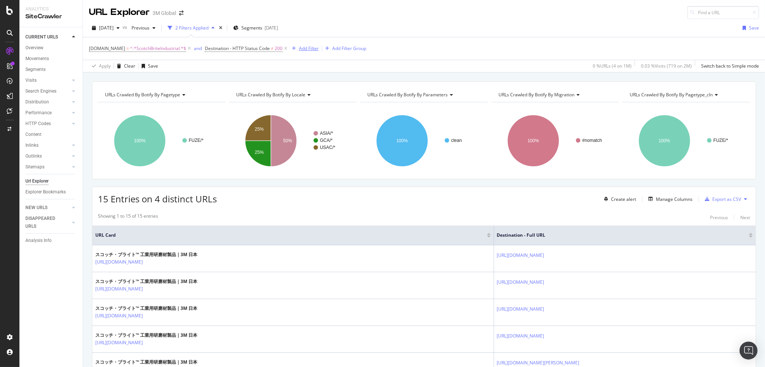
click at [299, 49] on div "Add Filter" at bounding box center [309, 48] width 20 height 6
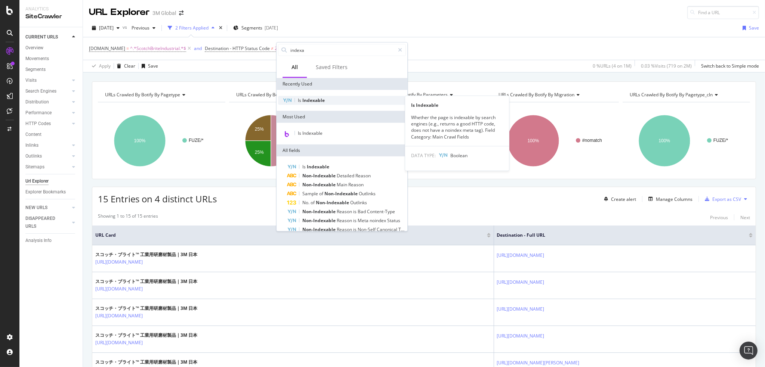
type input "indexa"
click at [316, 99] on span "Indexable" at bounding box center [313, 100] width 22 height 6
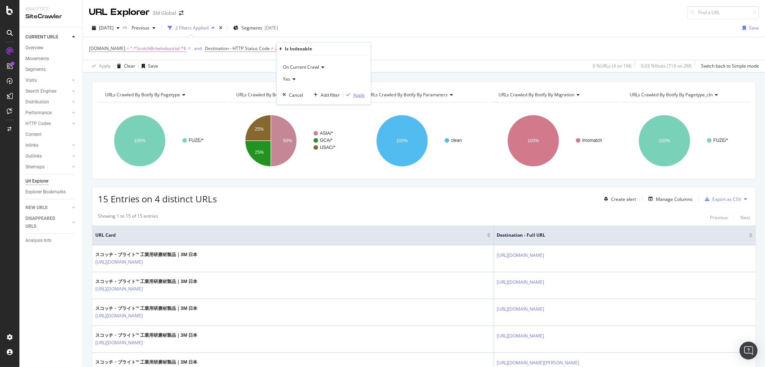
click at [358, 94] on div "Apply" at bounding box center [359, 95] width 12 height 6
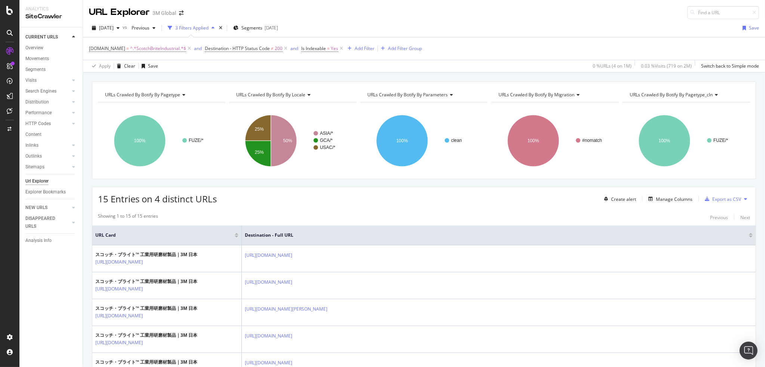
click at [651, 194] on div "Create alert Manage Columns Export as CSV" at bounding box center [675, 199] width 149 height 13
click at [656, 197] on div "Manage Columns" at bounding box center [674, 199] width 37 height 6
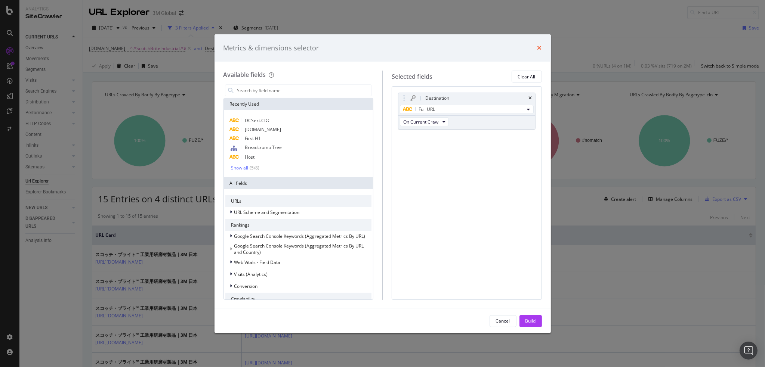
click at [538, 46] on icon "times" at bounding box center [539, 48] width 4 height 6
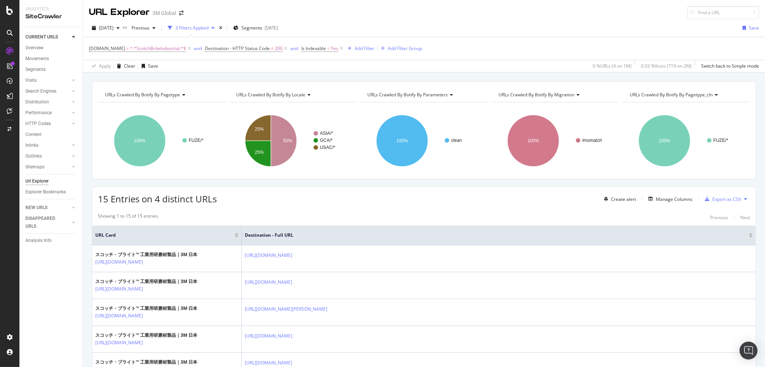
click at [465, 53] on div "[DOMAIN_NAME] = ^.*ScotchBriteIndustrial.*$ and Destination - HTTP Status Code …" at bounding box center [424, 48] width 670 height 22
click at [477, 46] on div "[DOMAIN_NAME] = ^.*ScotchBriteIndustrial.*$ and Destination - HTTP Status Code …" at bounding box center [424, 48] width 670 height 22
click at [283, 45] on icon at bounding box center [286, 48] width 6 height 7
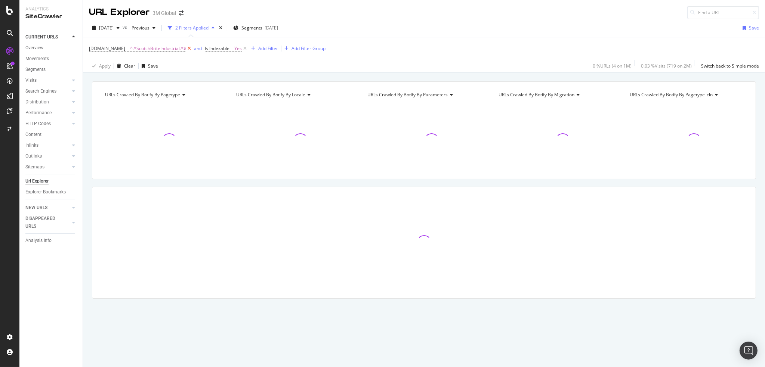
click at [186, 48] on icon at bounding box center [189, 48] width 6 height 7
click at [315, 44] on div "Is Indexable = Yes Add Filter Add Filter Group" at bounding box center [424, 48] width 670 height 22
click at [49, 106] on div "RealKeywords" at bounding box center [44, 109] width 33 height 7
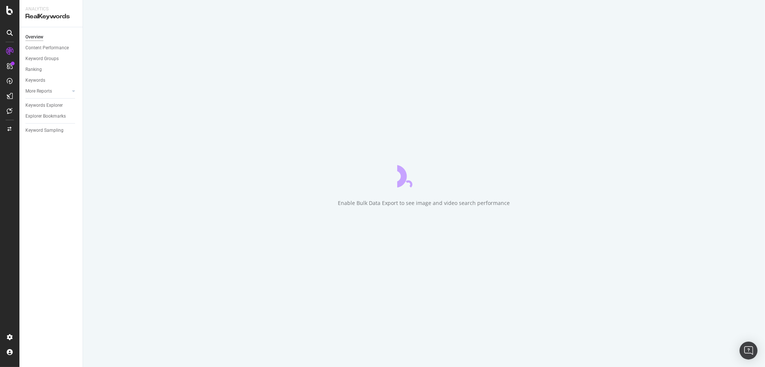
click at [53, 101] on div "Keywords Explorer" at bounding box center [53, 105] width 57 height 11
click at [50, 104] on div "Keywords Explorer" at bounding box center [43, 106] width 37 height 8
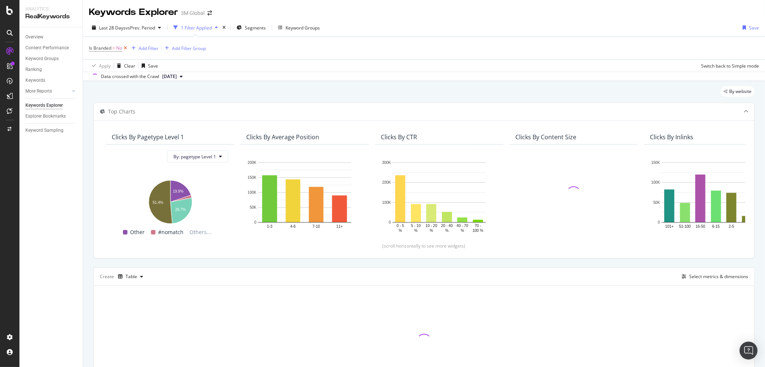
click at [125, 47] on icon at bounding box center [125, 47] width 6 height 7
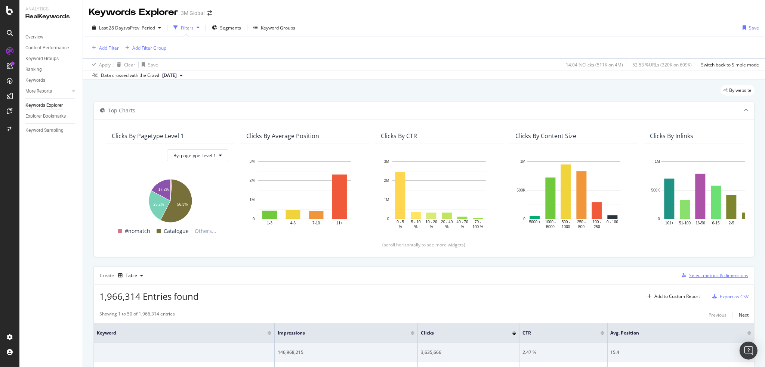
click at [724, 275] on div "Select metrics & dimensions" at bounding box center [718, 275] width 59 height 6
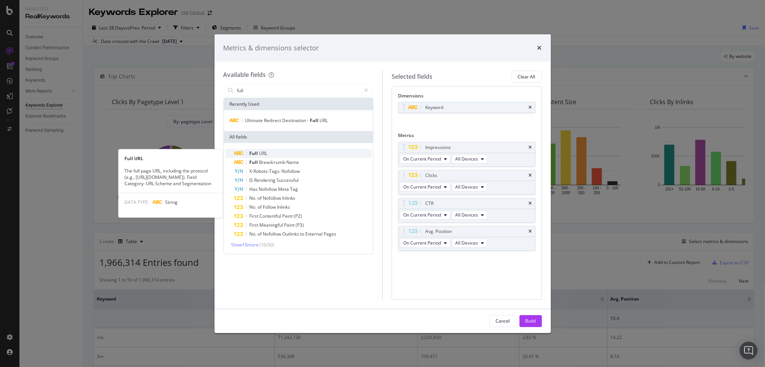
type input "full"
click at [258, 151] on span "Full" at bounding box center [255, 153] width 10 height 6
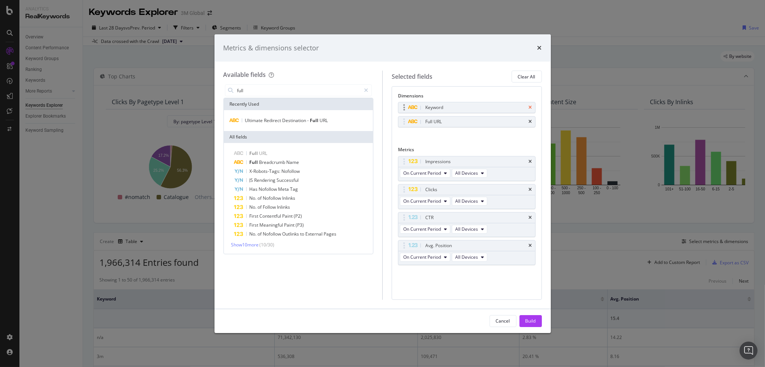
click at [530, 106] on icon "times" at bounding box center [530, 107] width 3 height 4
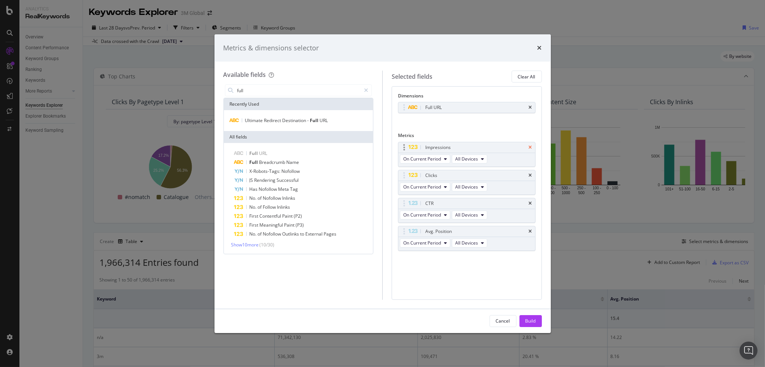
click at [530, 146] on icon "times" at bounding box center [530, 147] width 3 height 4
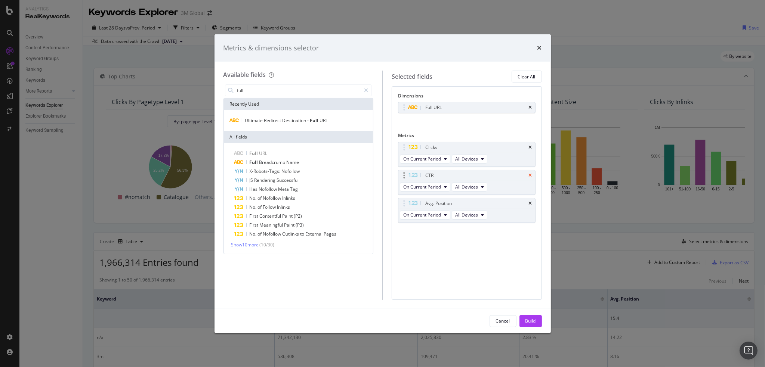
click at [531, 173] on icon "times" at bounding box center [530, 175] width 3 height 4
click at [531, 174] on icon "times" at bounding box center [530, 175] width 3 height 4
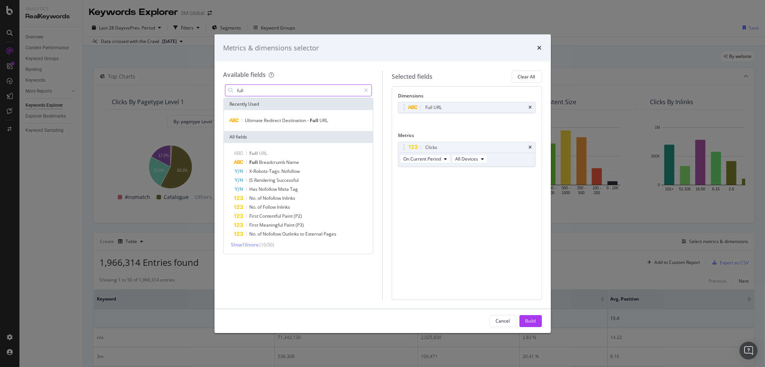
click at [262, 94] on input "full" at bounding box center [299, 90] width 124 height 11
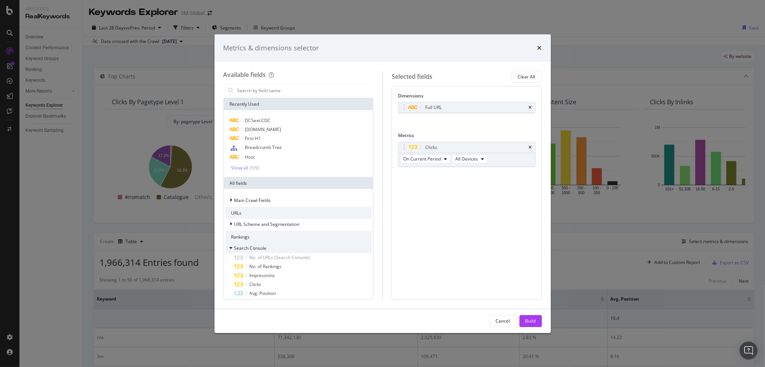
click at [232, 247] on icon "modal" at bounding box center [231, 248] width 3 height 4
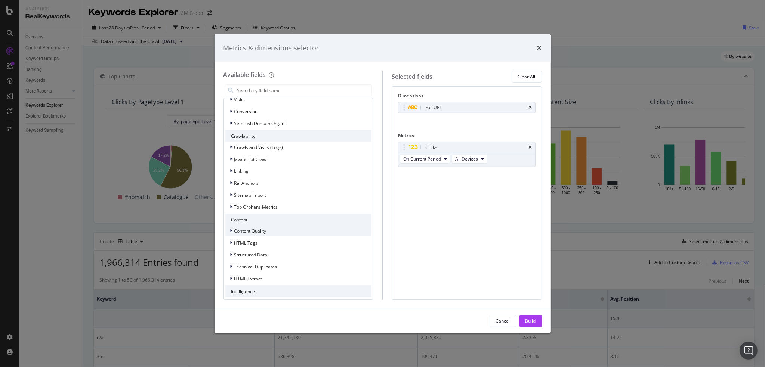
scroll to position [187, 0]
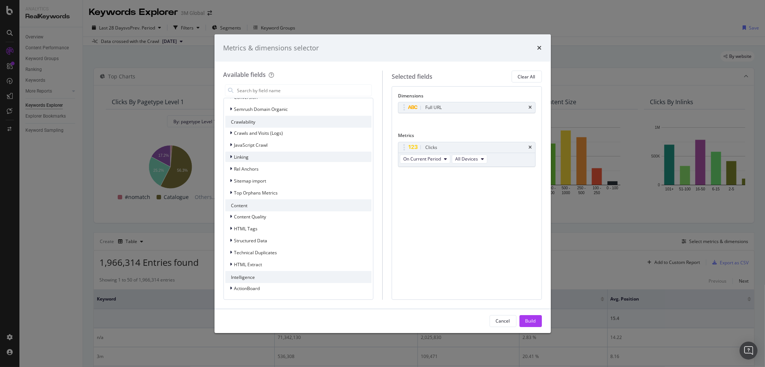
click at [231, 157] on icon "modal" at bounding box center [231, 157] width 2 height 4
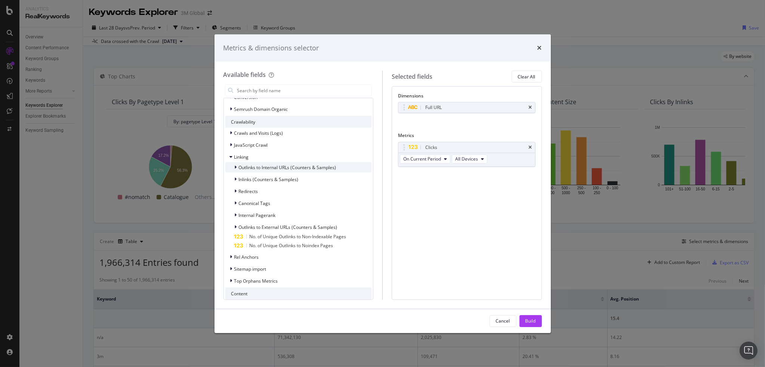
click at [236, 167] on icon "modal" at bounding box center [236, 167] width 2 height 4
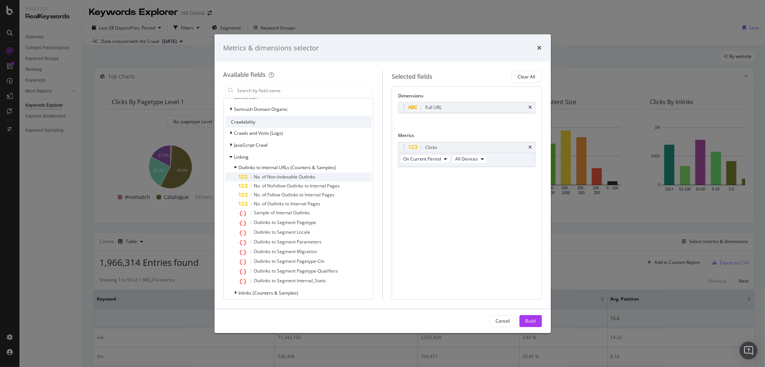
click at [310, 178] on span "No. of Non-Indexable Outlinks" at bounding box center [285, 177] width 62 height 6
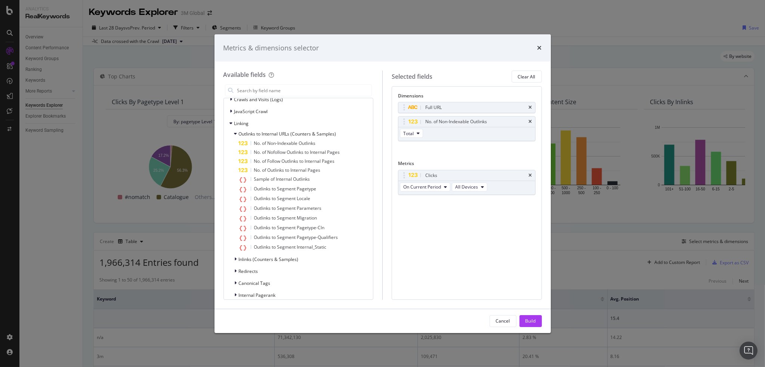
scroll to position [205, 0]
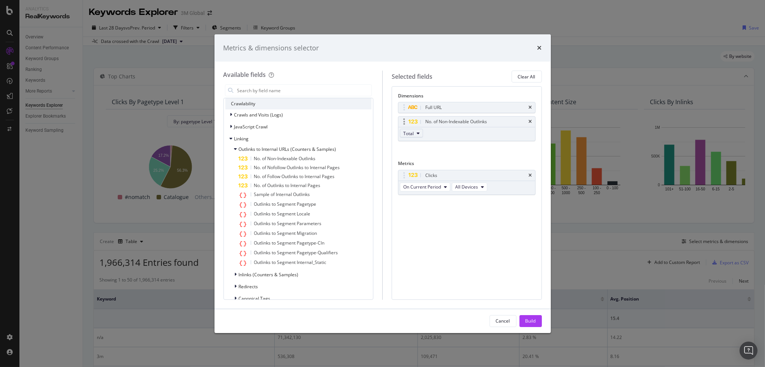
click at [418, 132] on icon "modal" at bounding box center [418, 133] width 3 height 4
click at [476, 145] on span "Total" at bounding box center [449, 146] width 87 height 7
click at [499, 229] on div "Dimensions Full URL No. of Non-Indexable Outlinks Total You can use this field …" at bounding box center [467, 192] width 150 height 213
click at [531, 320] on div "Build" at bounding box center [530, 321] width 10 height 6
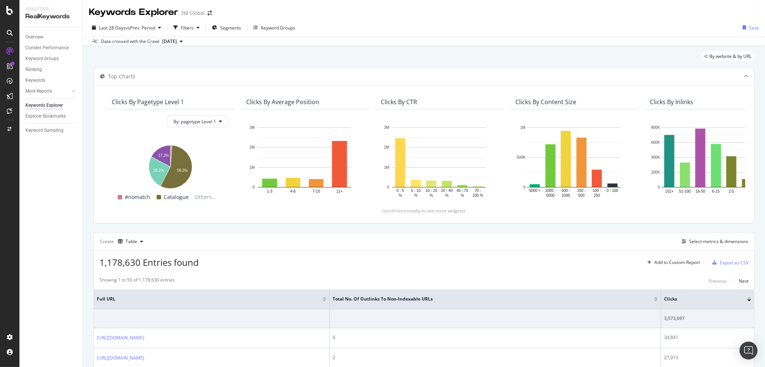
click at [472, 235] on div "Create Table Select metrics & dimensions" at bounding box center [423, 241] width 661 height 18
click at [522, 236] on div "Create Table Select metrics & dimensions" at bounding box center [423, 241] width 661 height 18
click at [448, 241] on div "Create Table Select metrics & dimensions" at bounding box center [423, 241] width 661 height 18
click at [658, 300] on div at bounding box center [656, 301] width 4 height 2
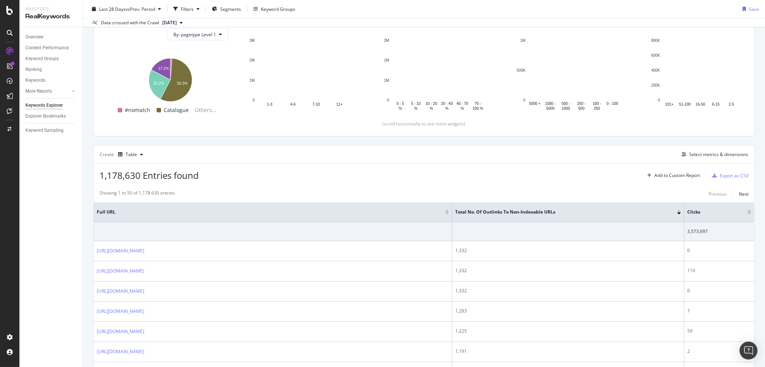
scroll to position [262, 0]
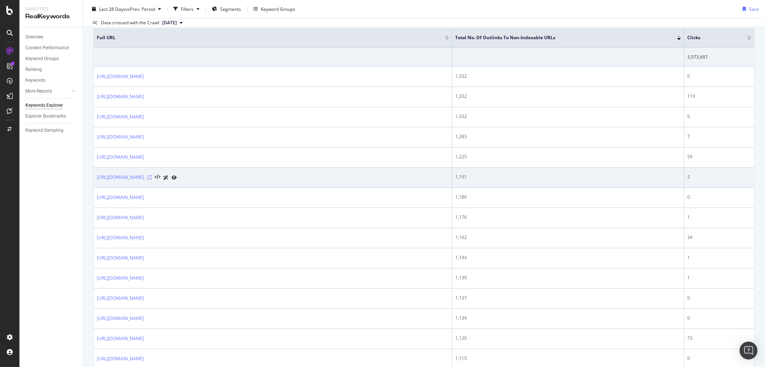
click at [152, 180] on icon at bounding box center [149, 177] width 4 height 4
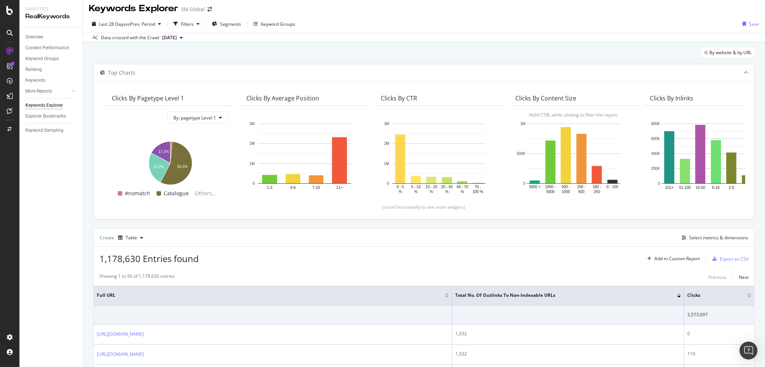
scroll to position [0, 0]
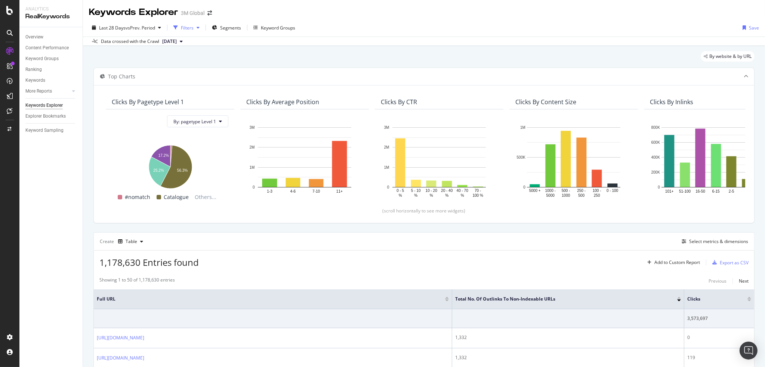
click at [188, 30] on div "Filters" at bounding box center [187, 28] width 13 height 6
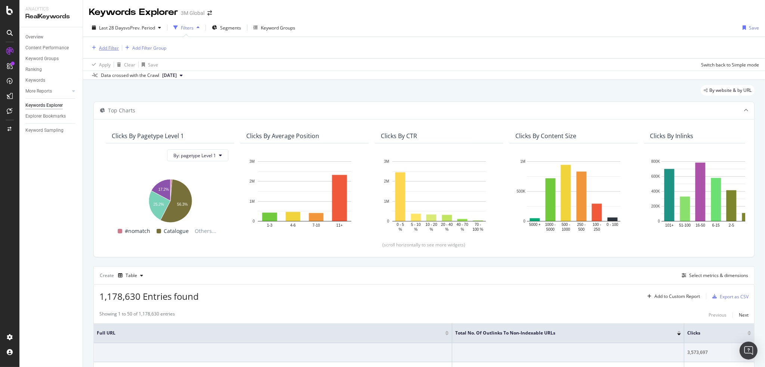
click at [108, 45] on div "Add Filter" at bounding box center [109, 48] width 20 height 6
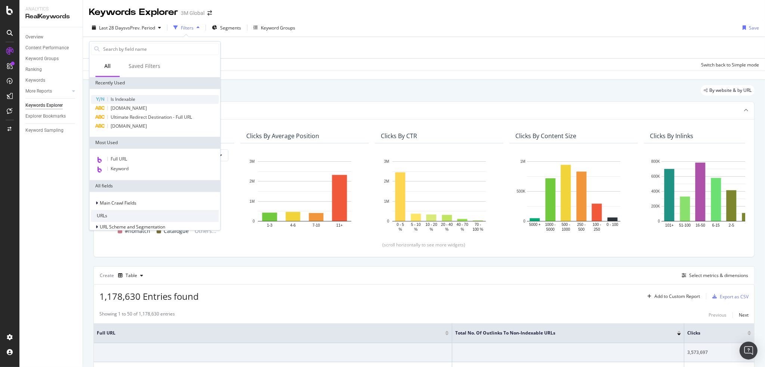
click at [127, 95] on div "Is Indexable" at bounding box center [155, 99] width 128 height 9
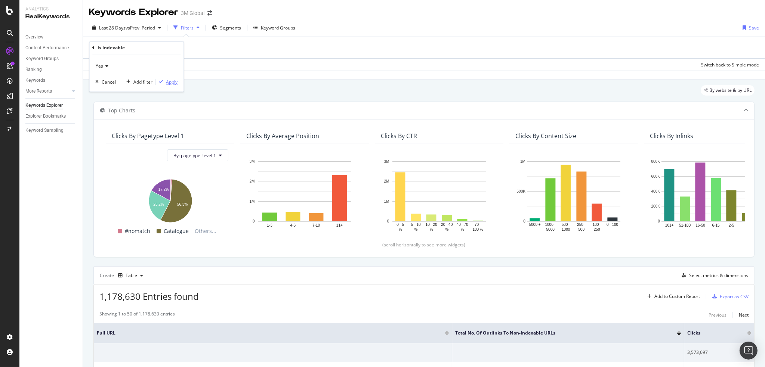
click at [169, 83] on div "Apply" at bounding box center [172, 82] width 12 height 6
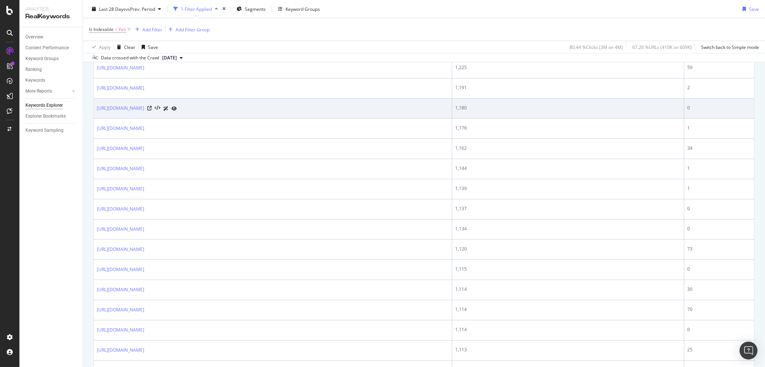
scroll to position [171, 0]
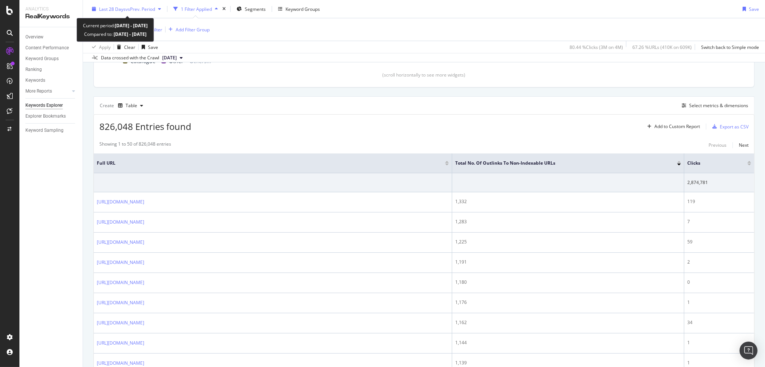
click at [130, 8] on span "vs Prev. Period" at bounding box center [141, 9] width 30 height 6
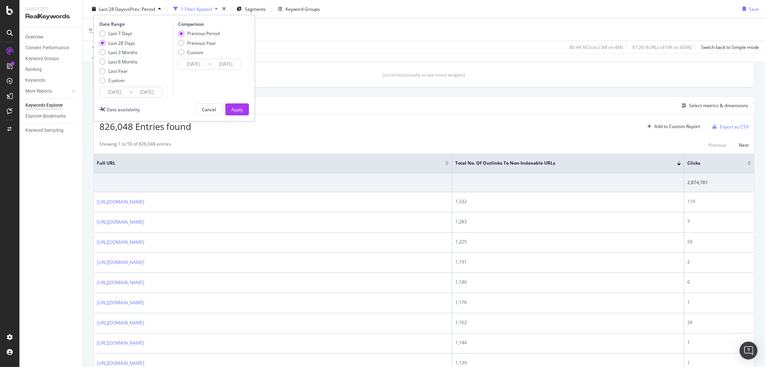
click at [115, 89] on input "[DATE]" at bounding box center [115, 92] width 30 height 10
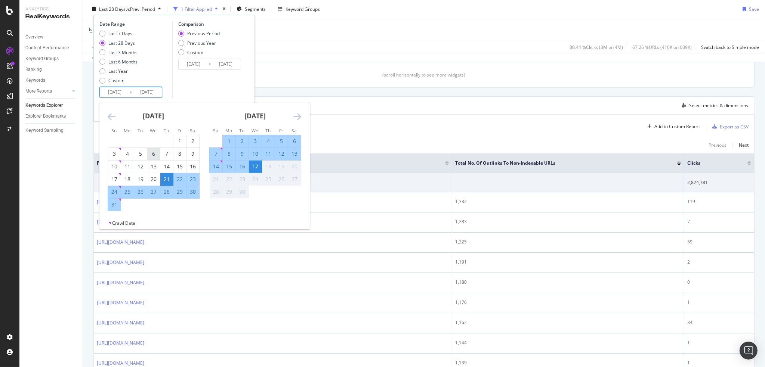
drag, startPoint x: 178, startPoint y: 139, endPoint x: 158, endPoint y: 151, distance: 23.0
click at [178, 139] on div "1" at bounding box center [179, 141] width 13 height 7
type input "[DATE]"
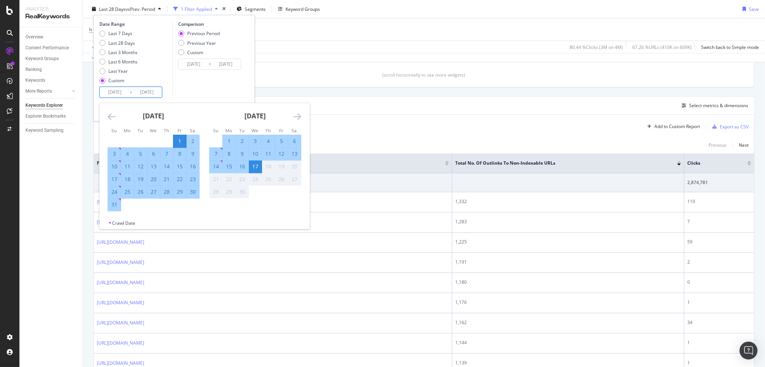
click at [114, 205] on div "31" at bounding box center [114, 204] width 13 height 7
type input "[DATE]"
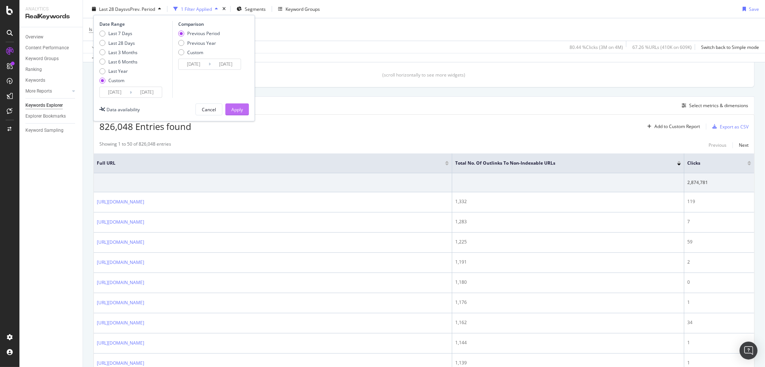
click at [238, 106] on div "Apply" at bounding box center [237, 109] width 12 height 6
